Goal: Check status: Check status

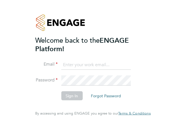
type input "abbie.leadley@a2dominion.co.uk"
click at [70, 94] on button "Sign In" at bounding box center [71, 95] width 21 height 9
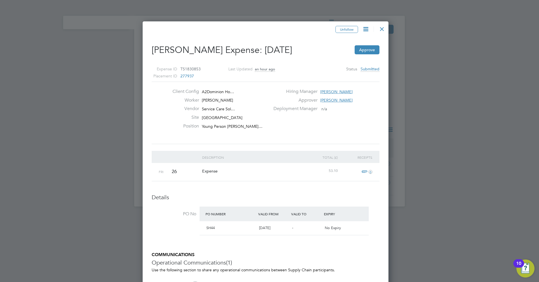
scroll to position [3, 3]
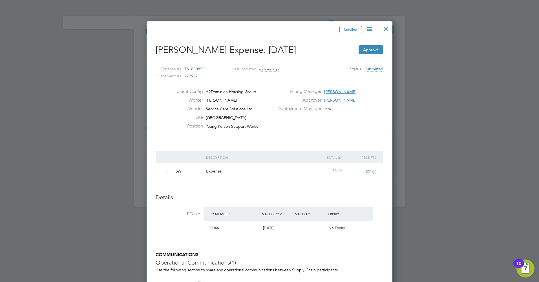
click at [186, 30] on div at bounding box center [386, 28] width 10 height 10
